Goal: Information Seeking & Learning: Learn about a topic

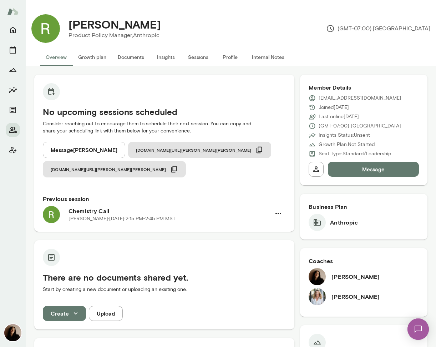
click at [349, 300] on h6 "Jennifer Palazzo" at bounding box center [356, 297] width 48 height 9
click at [60, 58] on button "Overview" at bounding box center [56, 57] width 33 height 17
click at [10, 28] on icon "Home" at bounding box center [13, 30] width 9 height 9
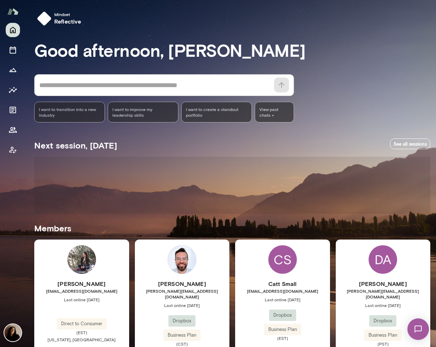
scroll to position [165, 0]
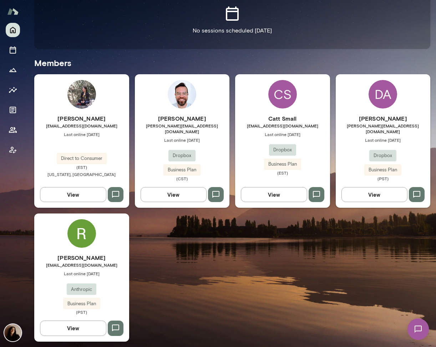
click at [75, 243] on img at bounding box center [82, 233] width 29 height 29
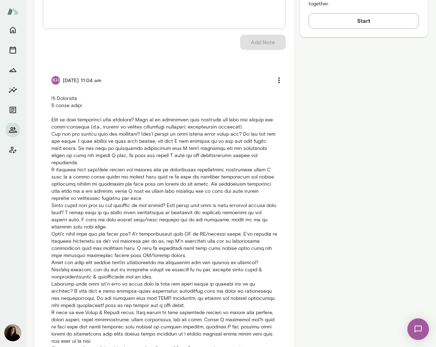
scroll to position [451, 0]
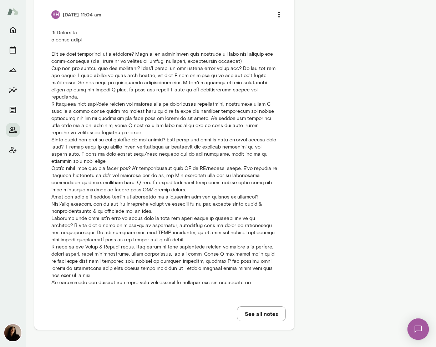
click at [272, 322] on div "Internal Notes Add note * Add note Add Note KH 9/19/25 at 11:04 am See all notes" at bounding box center [164, 108] width 260 height 443
click at [271, 318] on button "See all notes" at bounding box center [261, 313] width 49 height 15
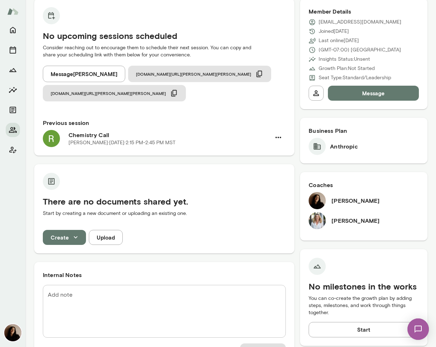
scroll to position [86, 0]
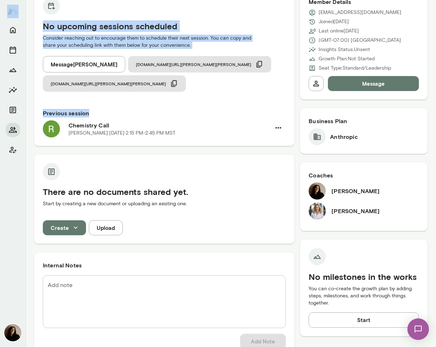
drag, startPoint x: 179, startPoint y: 112, endPoint x: 83, endPoint y: -45, distance: 183.5
click at [83, 0] on html "Ryn Linthicum Product Policy Manager, Anthropic (GMT-07:00) Los Angeles Overvie…" at bounding box center [218, 0] width 436 height 0
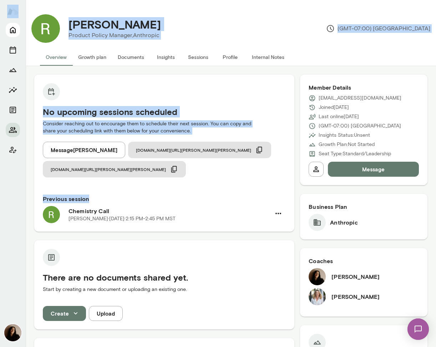
click at [11, 34] on icon "Home" at bounding box center [13, 30] width 9 height 9
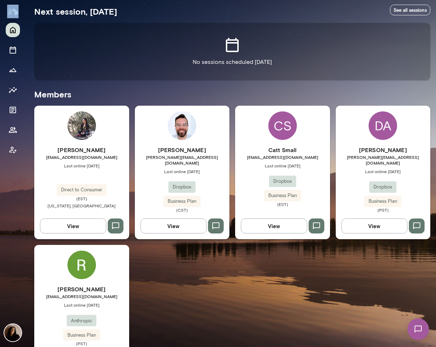
scroll to position [138, 0]
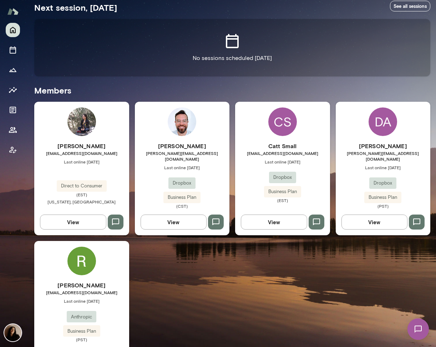
click at [70, 281] on h6 "Ryn Linthicum" at bounding box center [81, 285] width 95 height 9
